Goal: Task Accomplishment & Management: Use online tool/utility

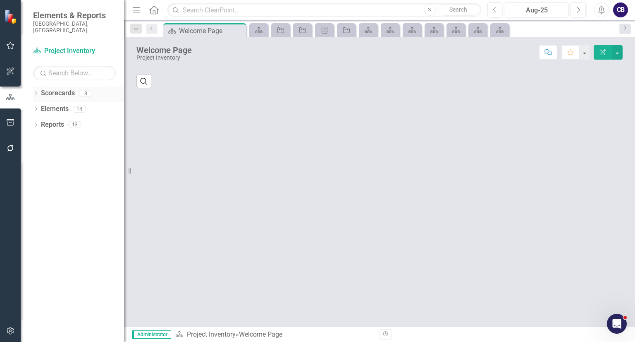
click at [33, 91] on div "Dropdown" at bounding box center [36, 94] width 6 height 7
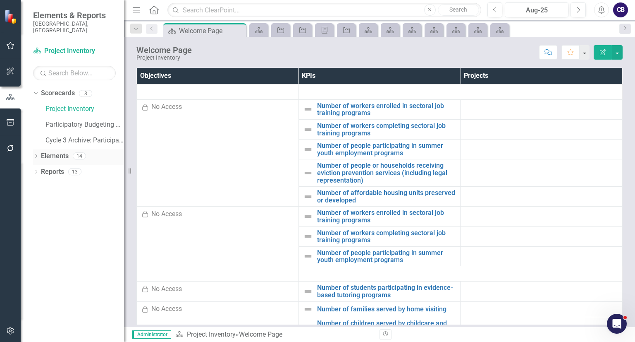
click at [34, 154] on icon "Dropdown" at bounding box center [36, 156] width 6 height 5
click at [36, 217] on icon "Dropdown" at bounding box center [36, 219] width 6 height 5
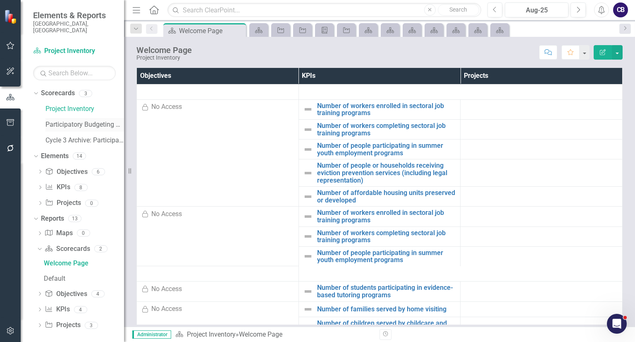
click at [54, 120] on link "Participatory Budgeting Scoring" at bounding box center [84, 125] width 79 height 10
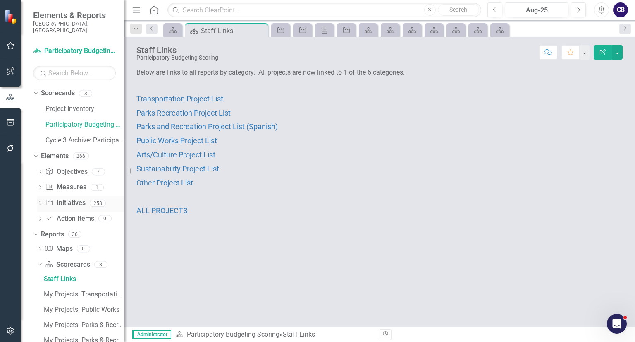
click at [41, 201] on icon "Dropdown" at bounding box center [40, 203] width 6 height 5
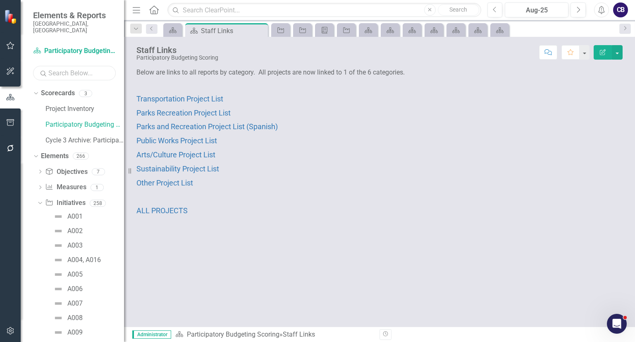
click at [76, 66] on input "text" at bounding box center [74, 73] width 83 height 14
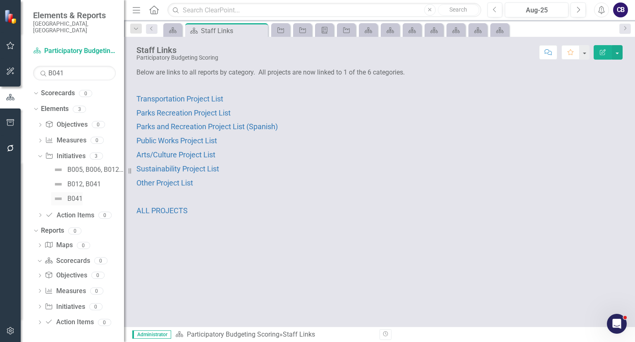
click at [78, 195] on div "B041" at bounding box center [74, 198] width 15 height 7
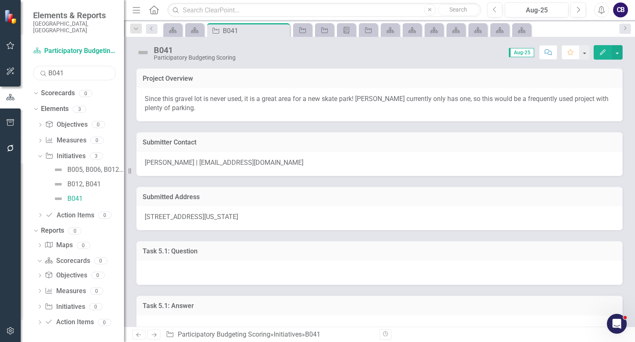
click at [64, 69] on input "B041" at bounding box center [74, 73] width 83 height 14
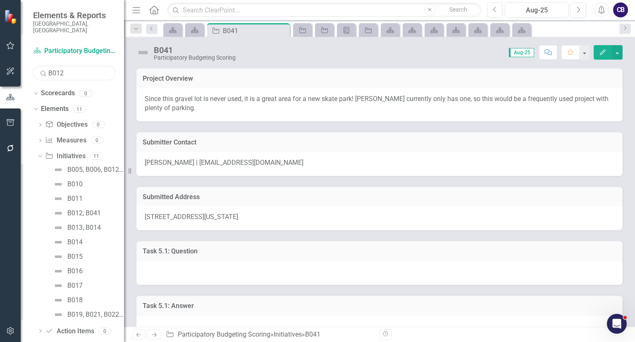
type input "B012"
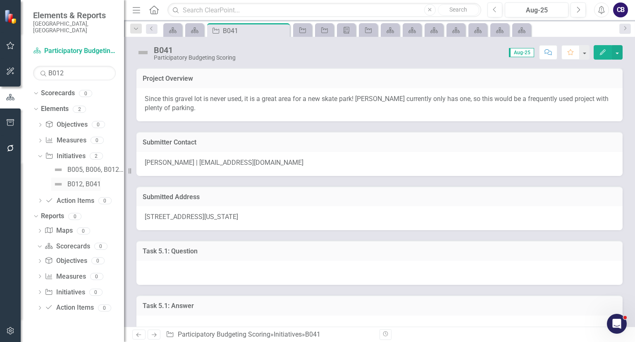
click at [83, 180] on div "B012, B041" at bounding box center [83, 183] width 33 height 7
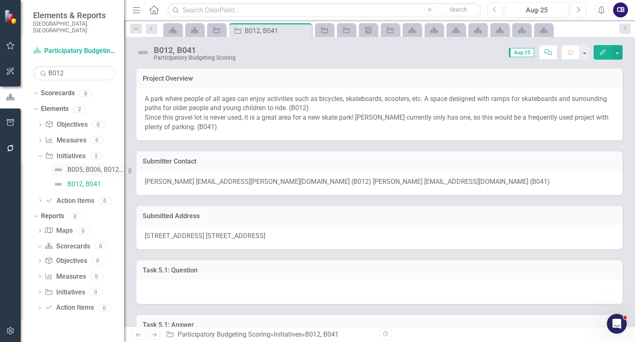
click at [89, 166] on div "B005, B006, B012, B019, B038, B039, B041, B136, B122" at bounding box center [95, 169] width 57 height 7
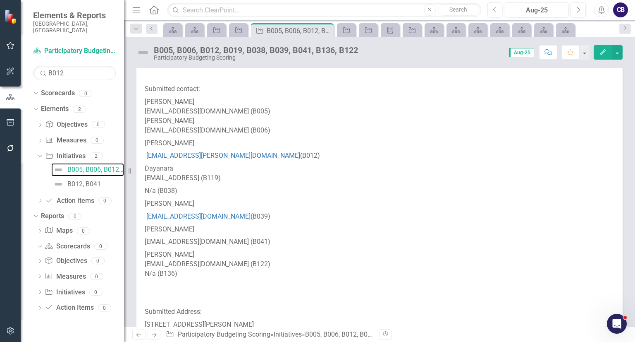
scroll to position [168, 0]
click at [65, 177] on link "B012, B041" at bounding box center [76, 183] width 50 height 13
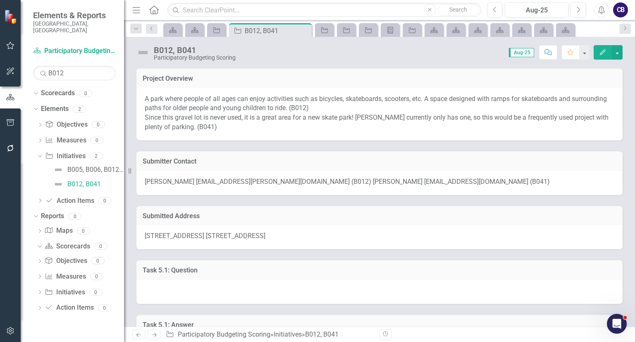
click at [607, 53] on button "Edit" at bounding box center [603, 52] width 18 height 14
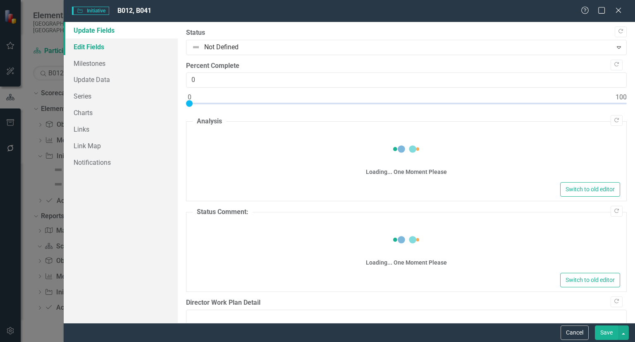
click at [115, 46] on link "Edit Fields" at bounding box center [121, 46] width 114 height 17
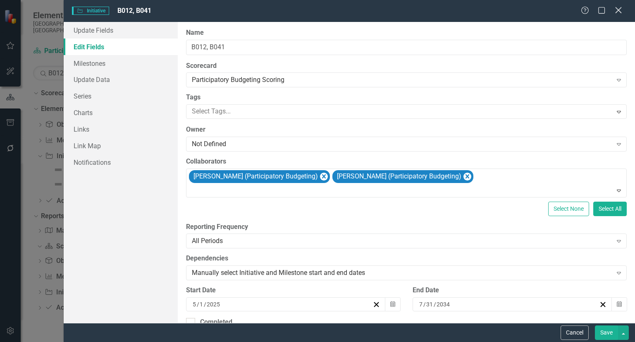
click at [615, 6] on div "Close" at bounding box center [618, 10] width 10 height 11
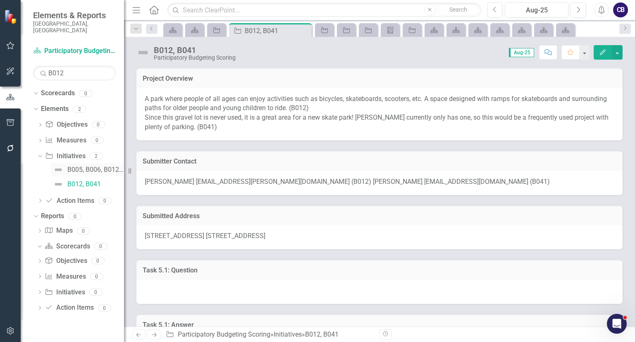
click at [103, 169] on link "B005, B006, B012, B019, B038, B039, B041, B136, B122" at bounding box center [87, 169] width 73 height 13
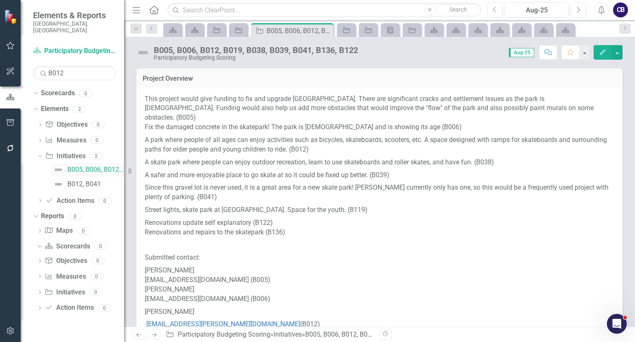
click at [103, 169] on link "B005, B006, B012, B019, B038, B039, B041, B136, B122" at bounding box center [87, 169] width 73 height 13
click at [91, 180] on div "B012, B041" at bounding box center [83, 183] width 33 height 7
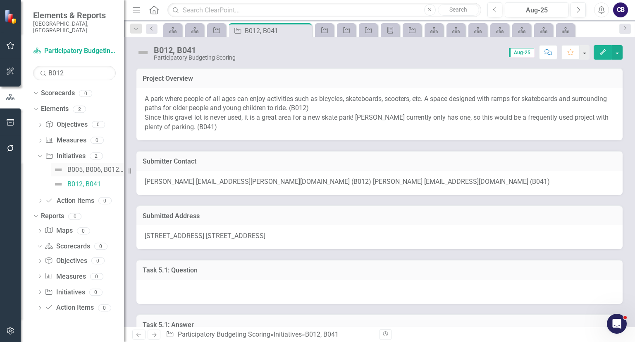
click at [87, 168] on link "B005, B006, B012, B019, B038, B039, B041, B136, B122" at bounding box center [87, 169] width 73 height 13
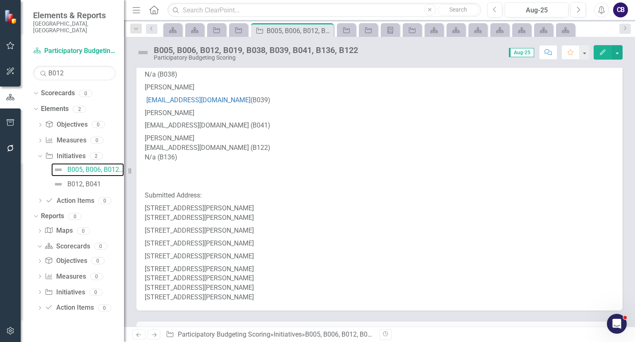
scroll to position [288, 0]
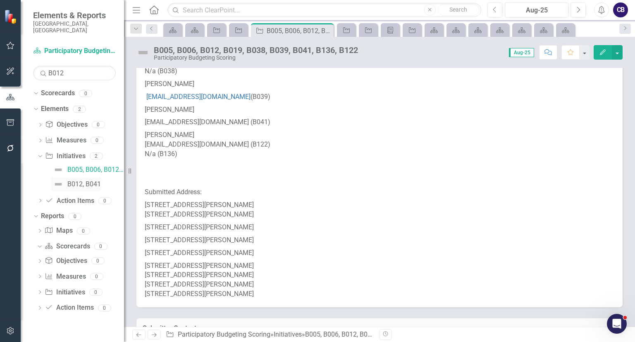
click at [86, 180] on div "B012, B041" at bounding box center [83, 183] width 33 height 7
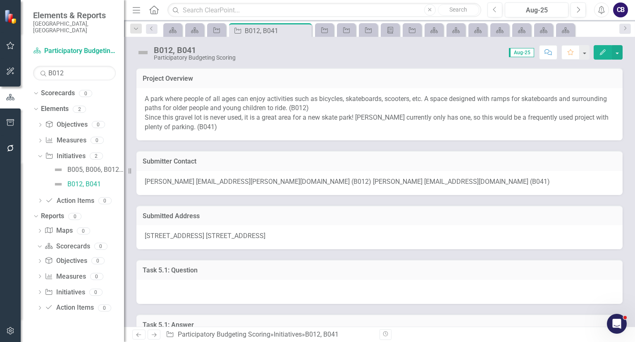
click at [337, 244] on div "[STREET_ADDRESS] [STREET_ADDRESS]" at bounding box center [379, 237] width 486 height 24
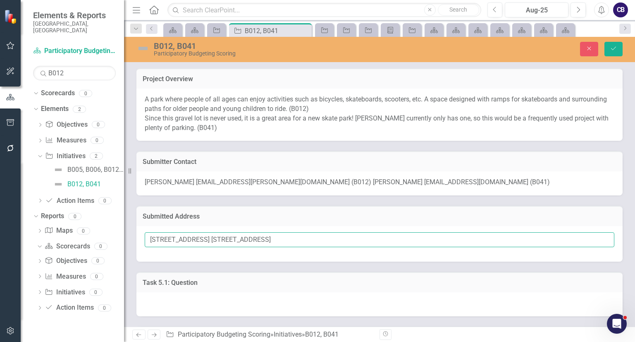
drag, startPoint x: 338, startPoint y: 242, endPoint x: 240, endPoint y: 239, distance: 98.0
click at [240, 239] on input "[STREET_ADDRESS] [STREET_ADDRESS]" at bounding box center [380, 239] width 470 height 15
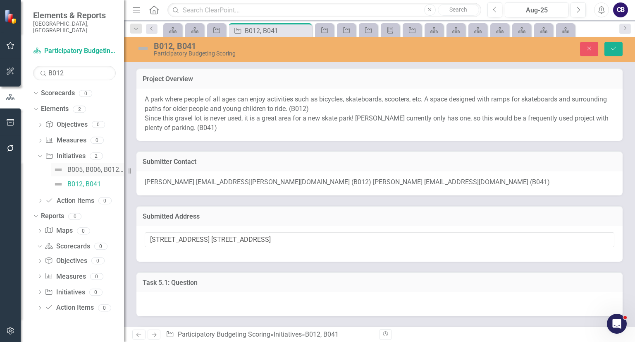
click at [69, 166] on div "B005, B006, B012, B019, B038, B039, B041, B136, B122" at bounding box center [95, 169] width 57 height 7
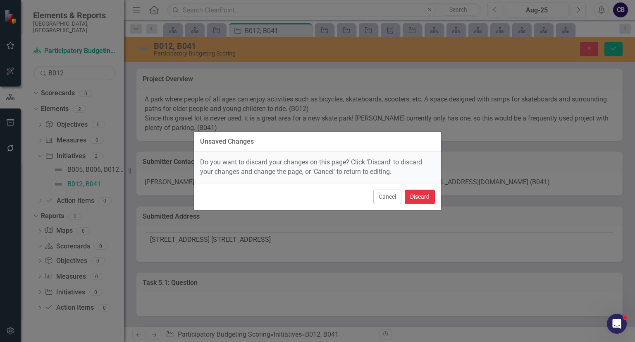
click at [413, 192] on button "Discard" at bounding box center [420, 196] width 30 height 14
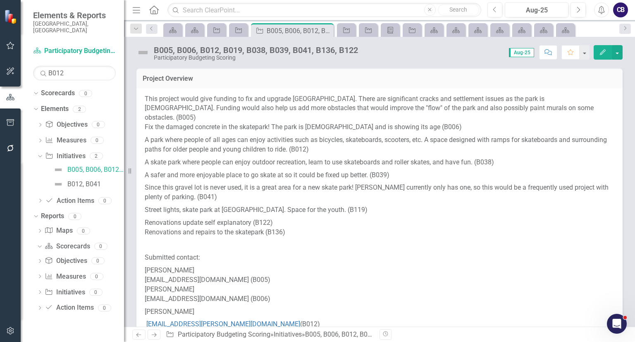
click at [313, 181] on p "Since this gravel lot is never used, it is a great area for a new skate park! […" at bounding box center [380, 192] width 470 height 22
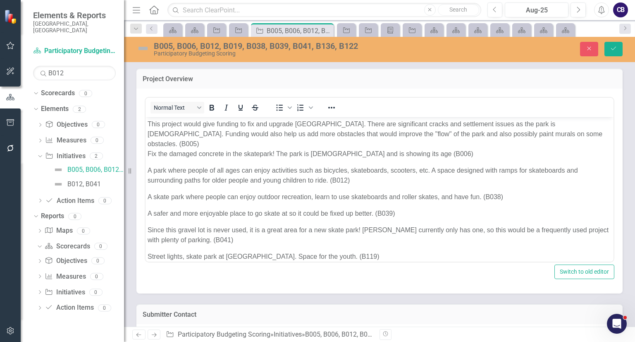
click at [219, 225] on p "Since this gravel lot is never used, it is a great area for a new skate park! […" at bounding box center [380, 235] width 464 height 20
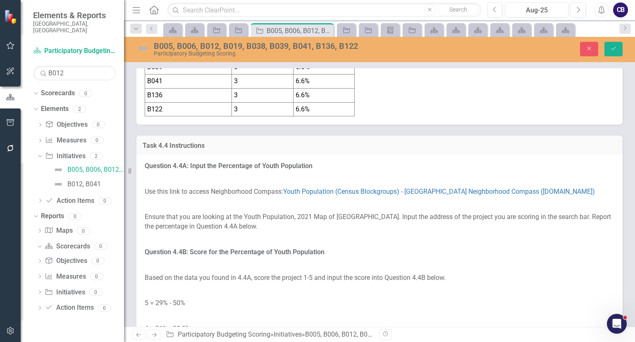
scroll to position [3540, 0]
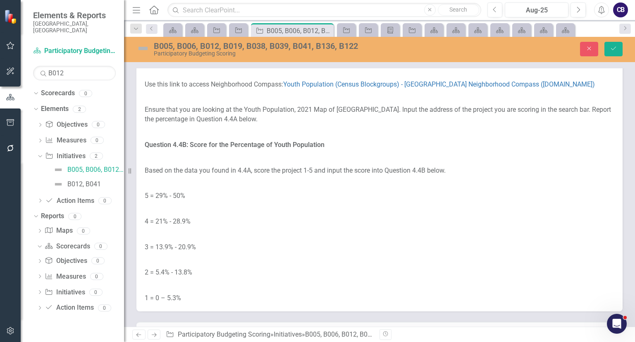
drag, startPoint x: 628, startPoint y: 205, endPoint x: 635, endPoint y: 247, distance: 42.6
click at [635, 247] on div "Project Overview Normal Text To open the popup, press Shift+Enter To open the p…" at bounding box center [379, 197] width 511 height 258
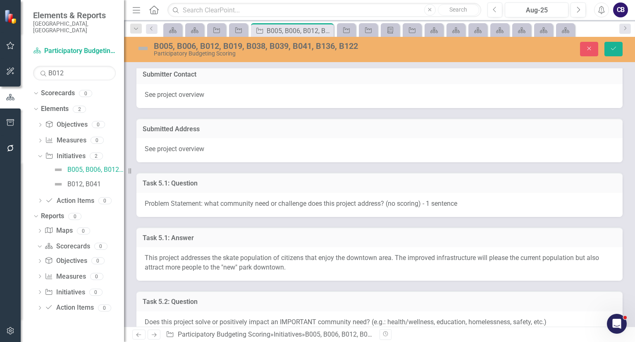
scroll to position [241, 0]
click at [74, 180] on div "B012, B041" at bounding box center [83, 183] width 33 height 7
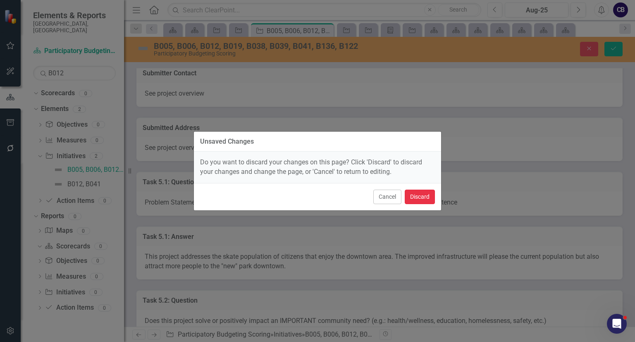
click at [423, 198] on button "Discard" at bounding box center [420, 196] width 30 height 14
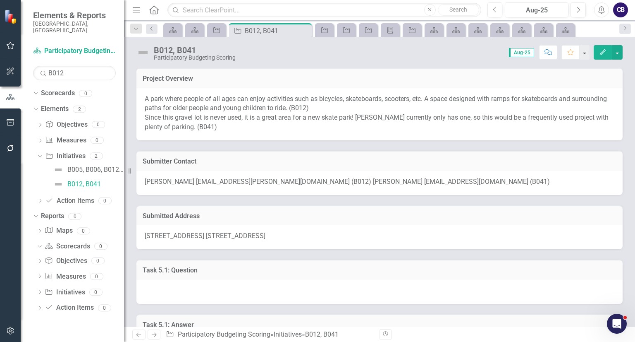
click at [265, 232] on span "[STREET_ADDRESS] [STREET_ADDRESS]" at bounding box center [205, 236] width 121 height 8
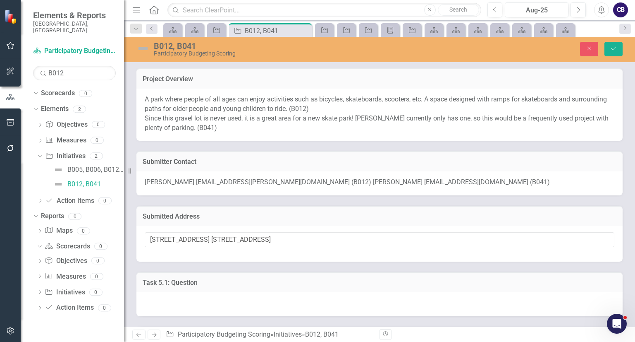
click at [354, 121] on p "A park where people of all ages can enjoy activities such as bicycles, skateboa…" at bounding box center [380, 114] width 470 height 38
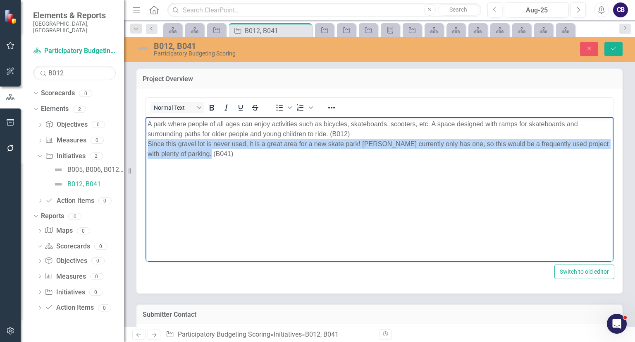
drag, startPoint x: 268, startPoint y: 185, endPoint x: 144, endPoint y: 143, distance: 131.3
click at [146, 143] on html "A park where people of all ages can enjoy activities such as bicycles, skateboa…" at bounding box center [380, 179] width 468 height 124
copy p "Since this gravel lot is never used, it is a great area for a new skate park! […"
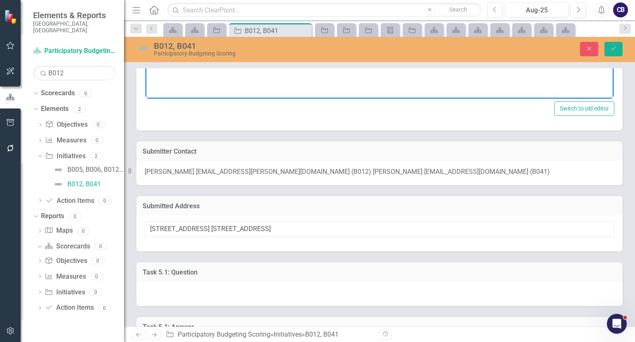
scroll to position [163, 0]
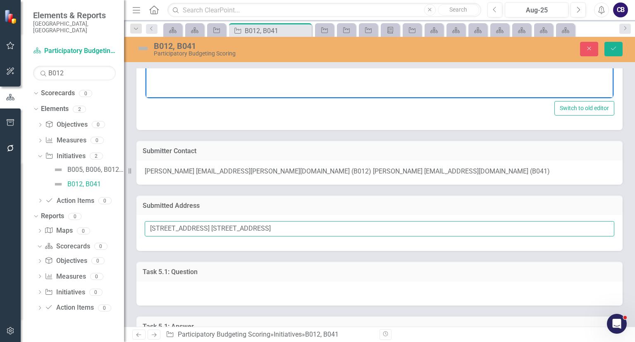
click at [299, 230] on input "[STREET_ADDRESS] [STREET_ADDRESS]" at bounding box center [380, 228] width 470 height 15
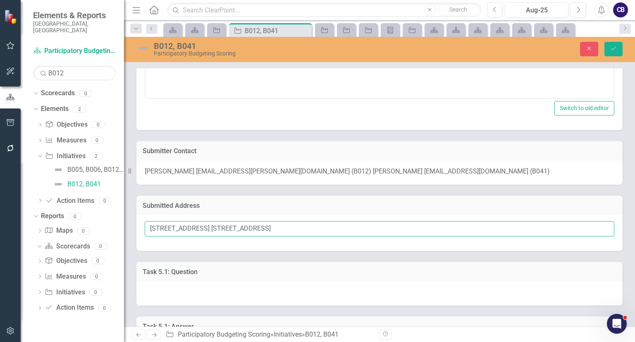
click at [299, 230] on input "[STREET_ADDRESS] [STREET_ADDRESS]" at bounding box center [380, 228] width 470 height 15
drag, startPoint x: 335, startPoint y: 228, endPoint x: 239, endPoint y: 227, distance: 95.1
click at [239, 227] on input "[STREET_ADDRESS] [STREET_ADDRESS]" at bounding box center [380, 228] width 470 height 15
